Goal: Task Accomplishment & Management: Use online tool/utility

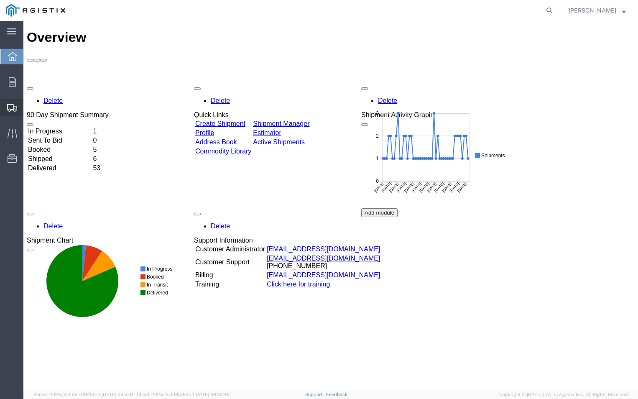
click at [0, 0] on span "Shipment Manager" at bounding box center [0, 0] width 0 height 0
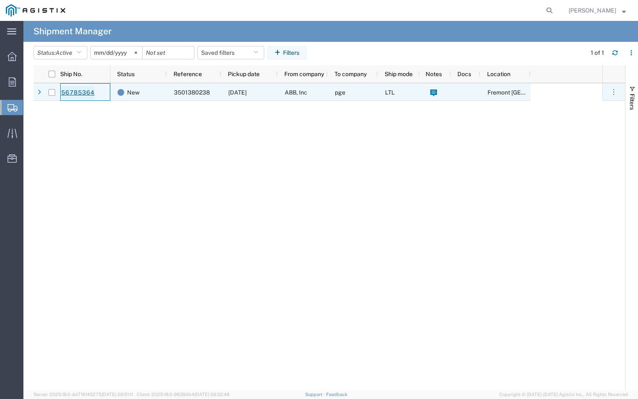
click at [74, 92] on link "56785364" at bounding box center [78, 92] width 34 height 13
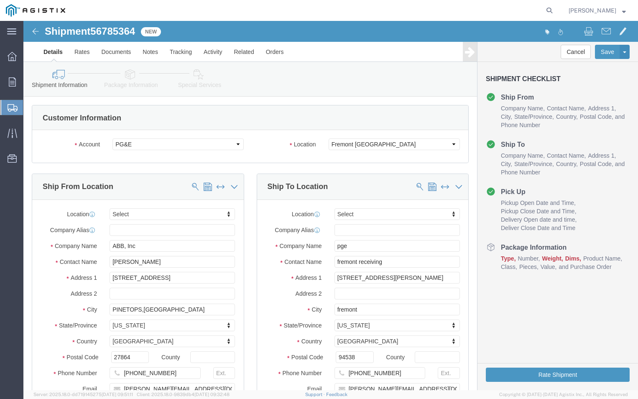
select select
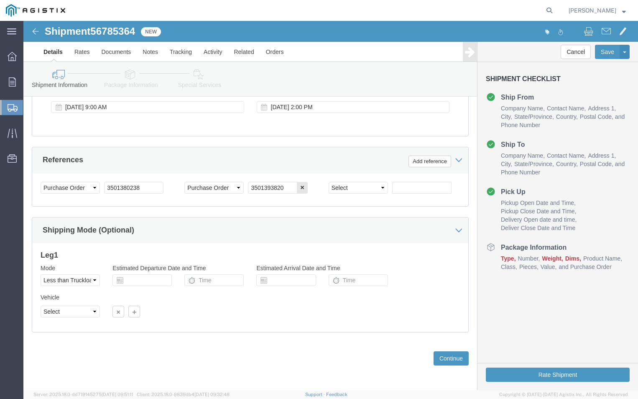
scroll to position [485, 0]
click button "Continue"
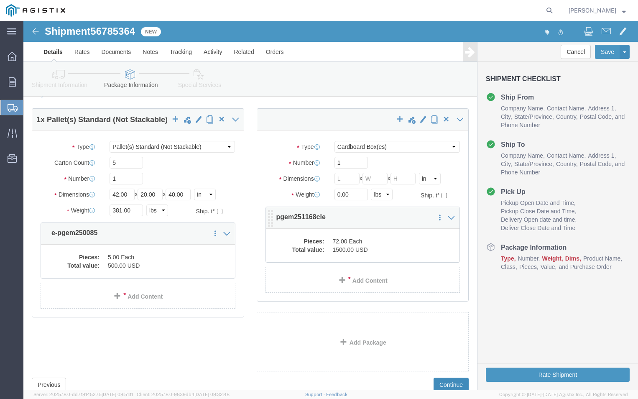
scroll to position [20, 0]
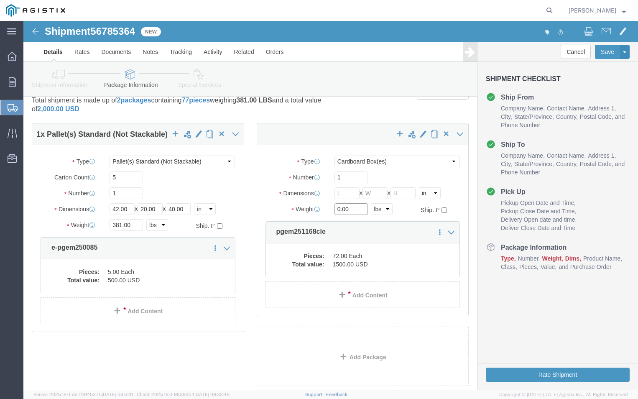
click input "0.00"
type input "0"
click select "Select Bulk Bundle(s) Cardboard Box(es) Carton(s) Crate(s) Drum(s) (Fiberboard)…"
select select "PSNS"
click select "Select Bulk Bundle(s) Cardboard Box(es) Carton(s) Crate(s) Drum(s) (Fiberboard)…"
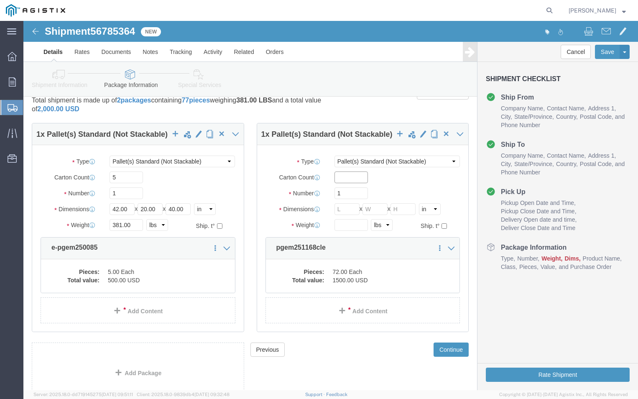
click input "text"
type input "72"
click input "1"
type input "2"
click label "Number"
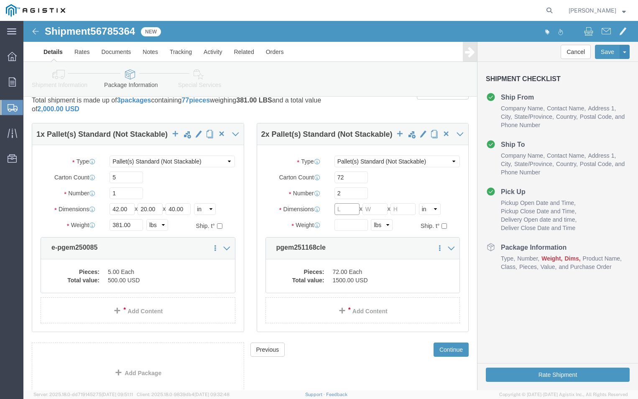
click input "text"
type input "42"
click input "text"
type input "3"
type input "20"
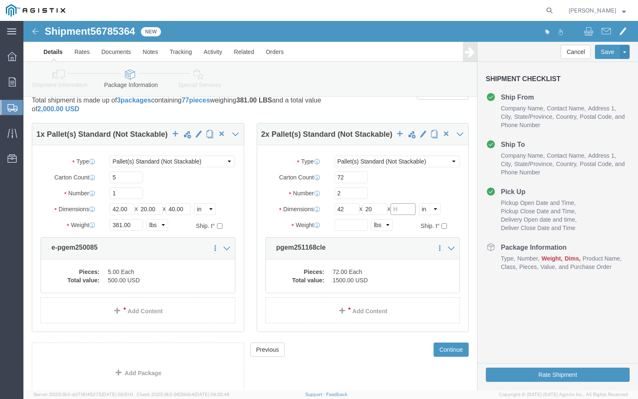
click input "text"
type input "54"
click label "Dimensions"
click button "Continue"
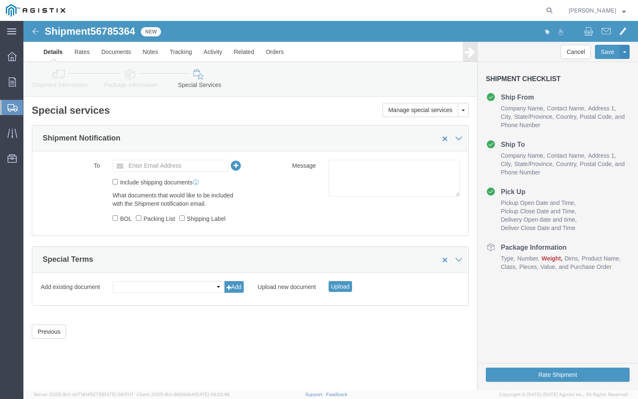
scroll to position [0, 0]
click input "text"
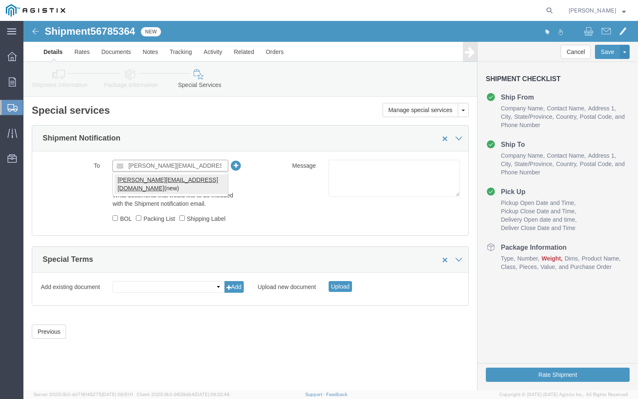
type input "[PERSON_NAME][EMAIL_ADDRESS][DOMAIN_NAME]"
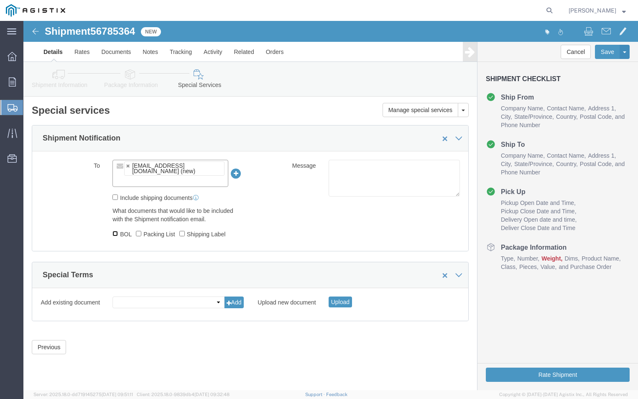
click input "BOL"
checkbox input "true"
click input "Packing List"
checkbox input "true"
click div "Previous Continue"
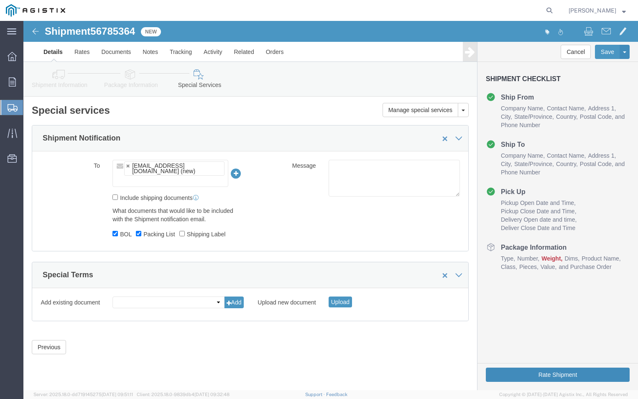
click button "Rate Shipment"
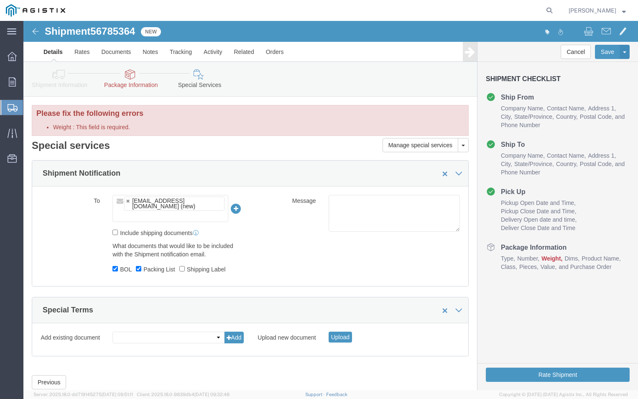
click icon
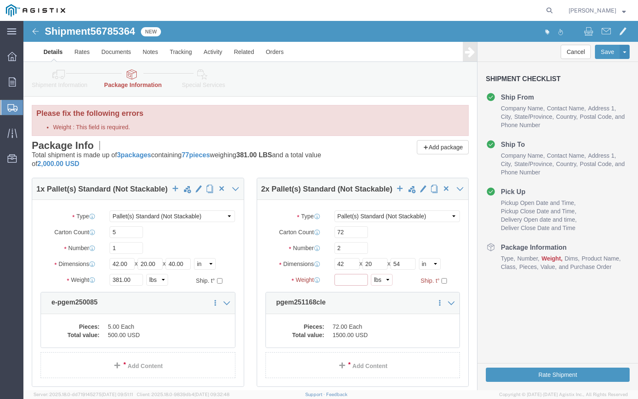
click input "Weight : This field is required."
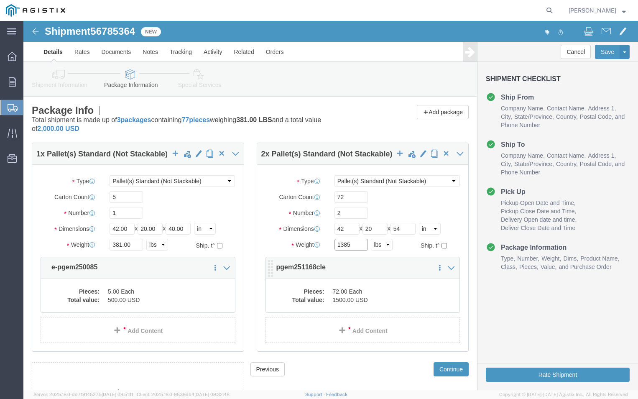
type input "1385"
click dd "1500.00 USD"
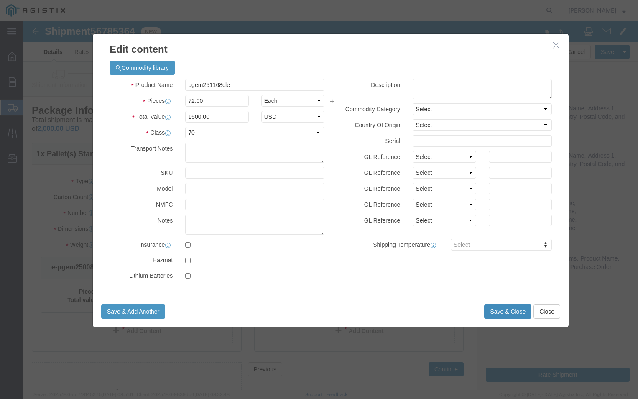
click button "Save & Close"
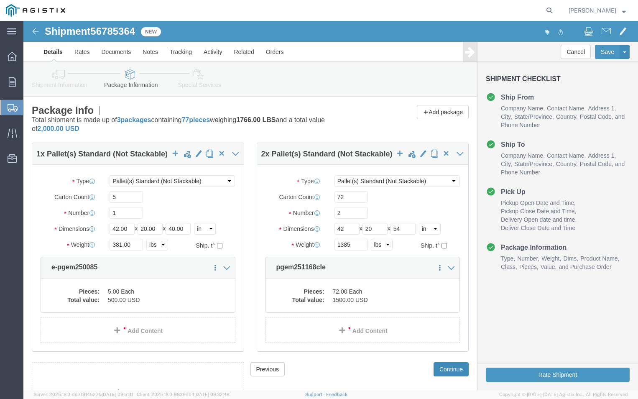
click button "Continue"
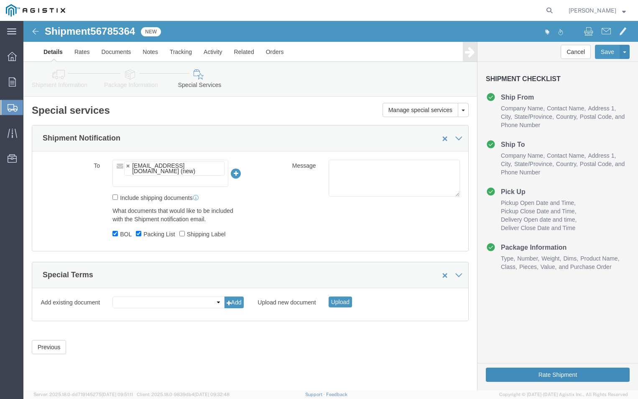
click button "Rate Shipment"
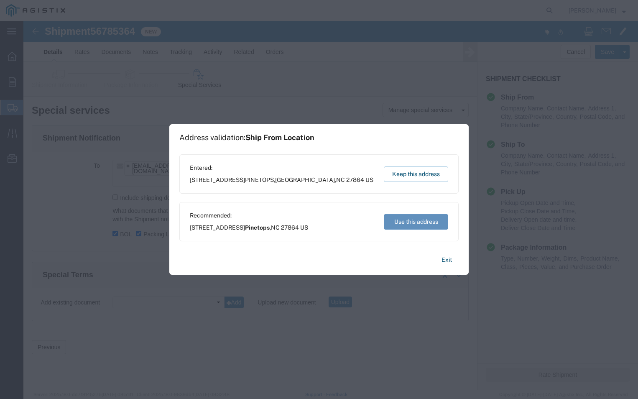
click at [410, 221] on button "Use this address" at bounding box center [416, 221] width 64 height 15
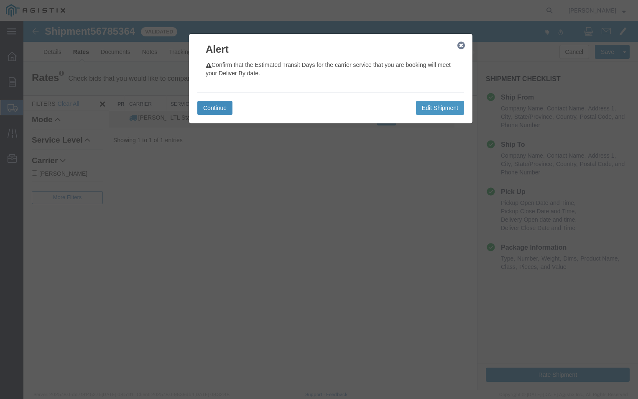
click at [209, 106] on button "Continue" at bounding box center [214, 108] width 35 height 14
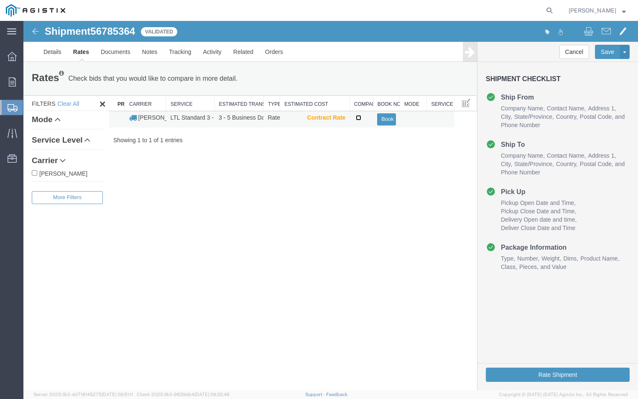
click at [357, 119] on input "checkbox" at bounding box center [358, 117] width 5 height 5
checkbox input "true"
click at [389, 118] on button "Book" at bounding box center [386, 119] width 18 height 12
